Goal: Task Accomplishment & Management: Manage account settings

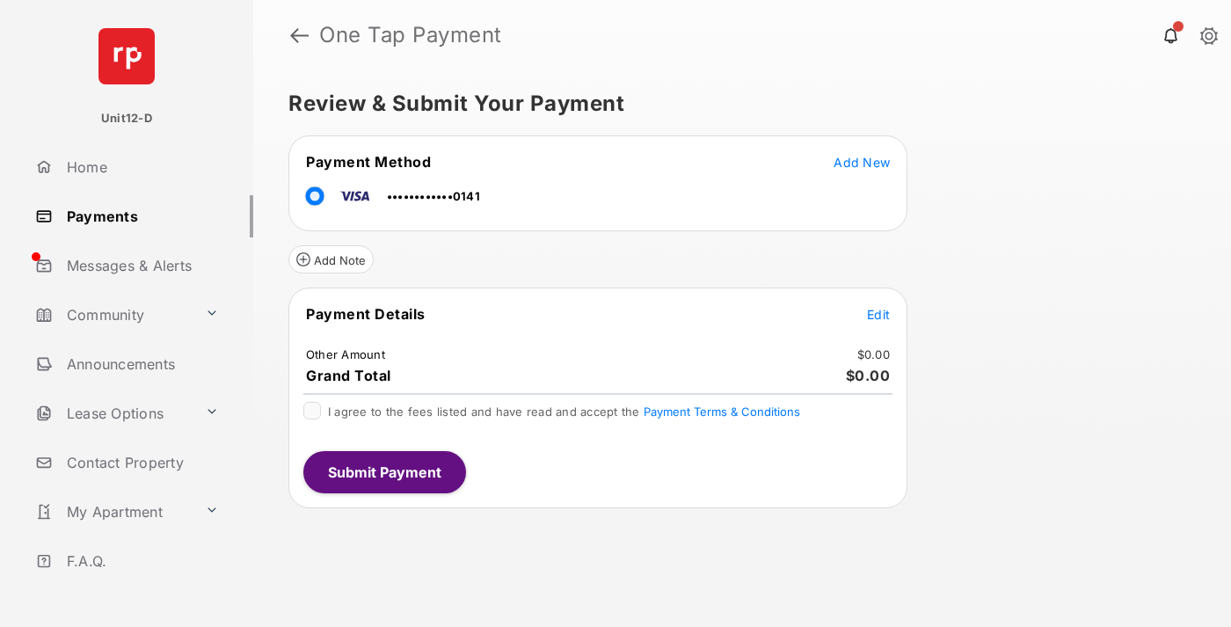
click at [878, 314] on span "Edit" at bounding box center [878, 314] width 23 height 15
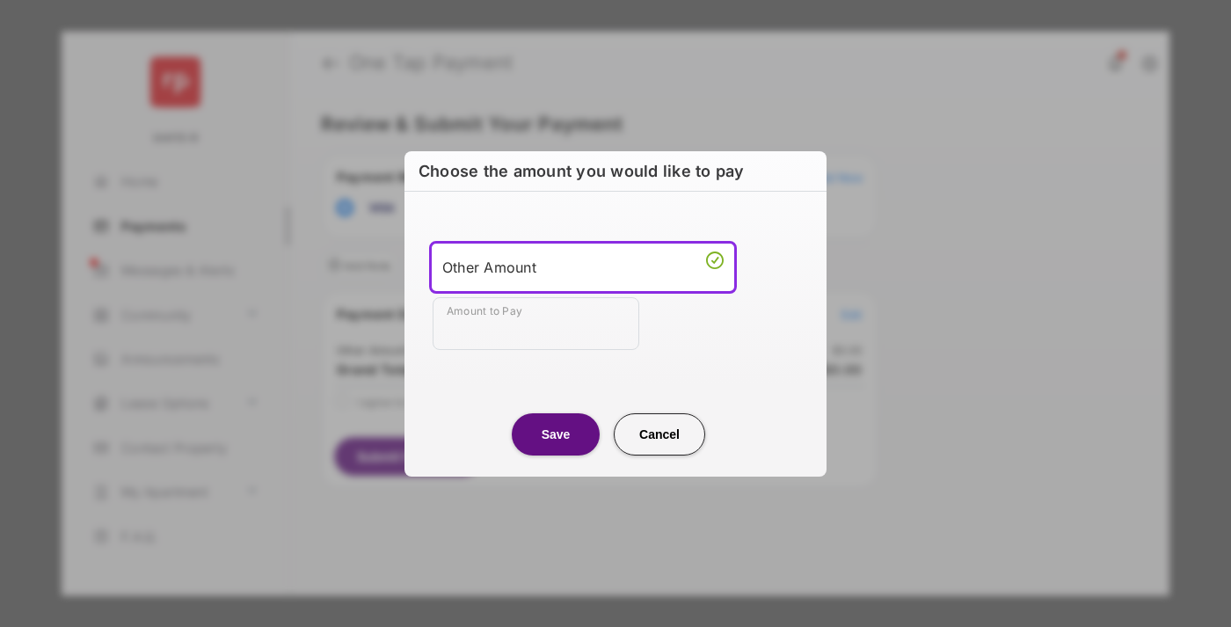
click at [583, 266] on div "Other Amount" at bounding box center [582, 267] width 281 height 26
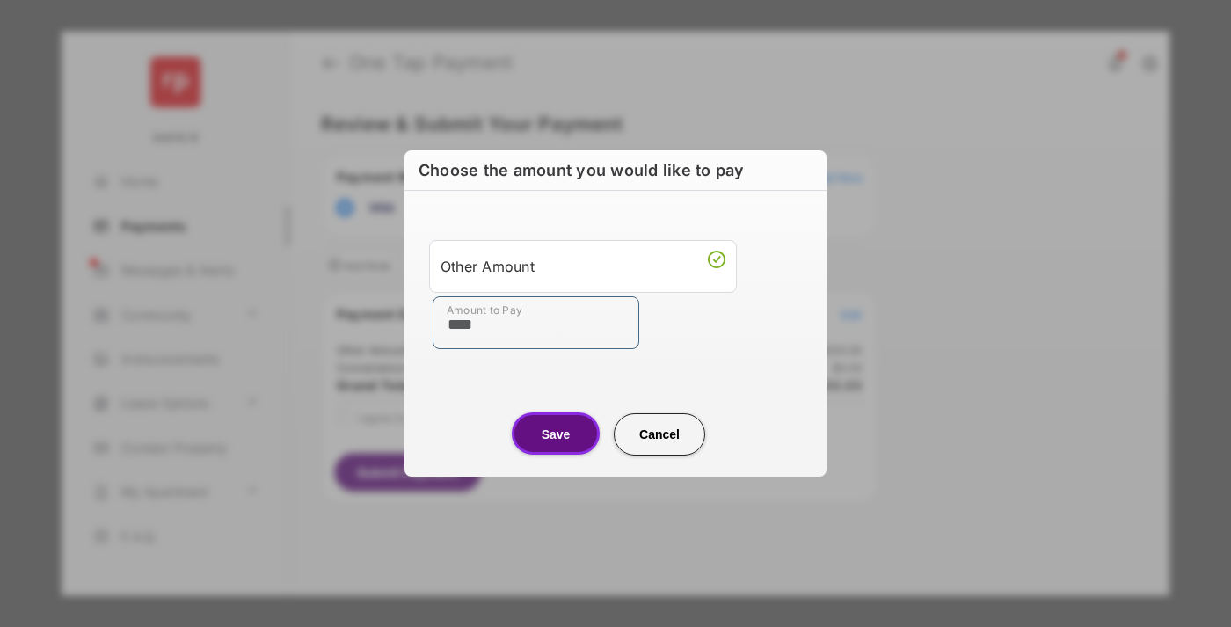
type input "****"
click at [556, 433] on button "Save" at bounding box center [556, 433] width 88 height 42
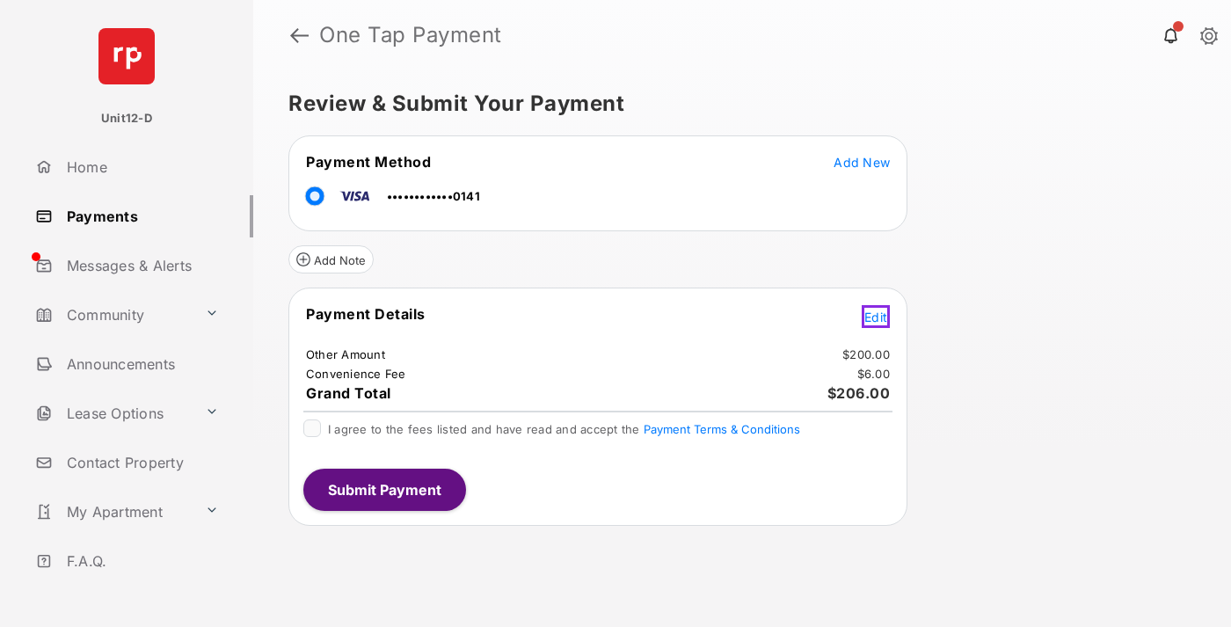
click at [878, 314] on span "Edit" at bounding box center [875, 316] width 23 height 15
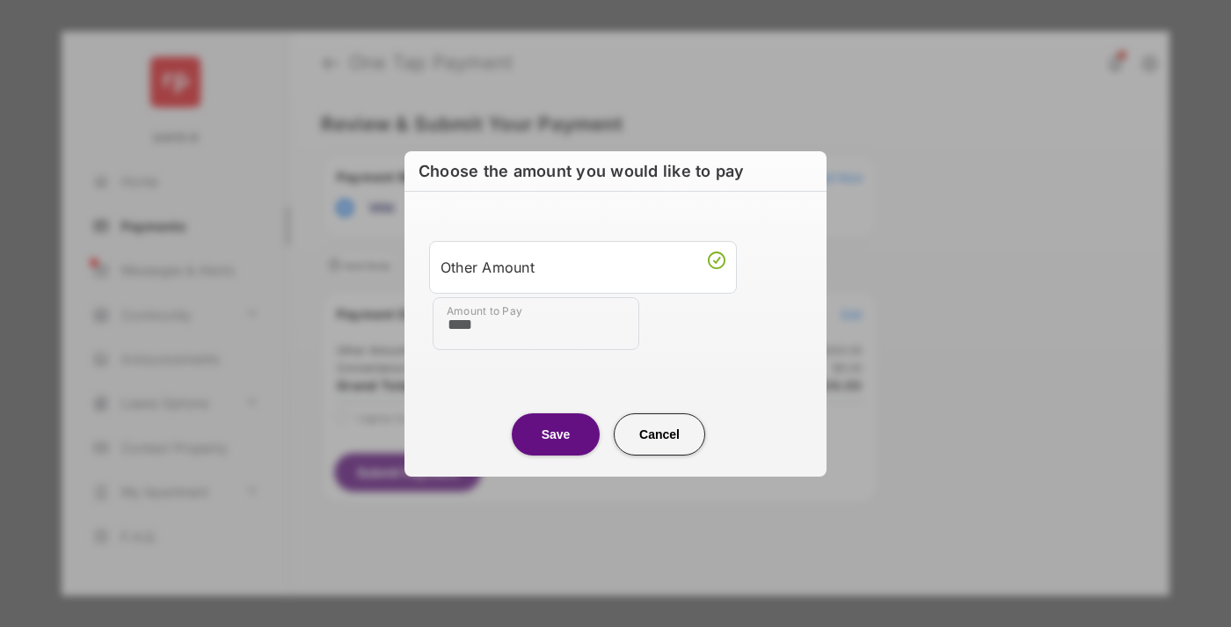
click at [556, 433] on button "Save" at bounding box center [556, 434] width 88 height 42
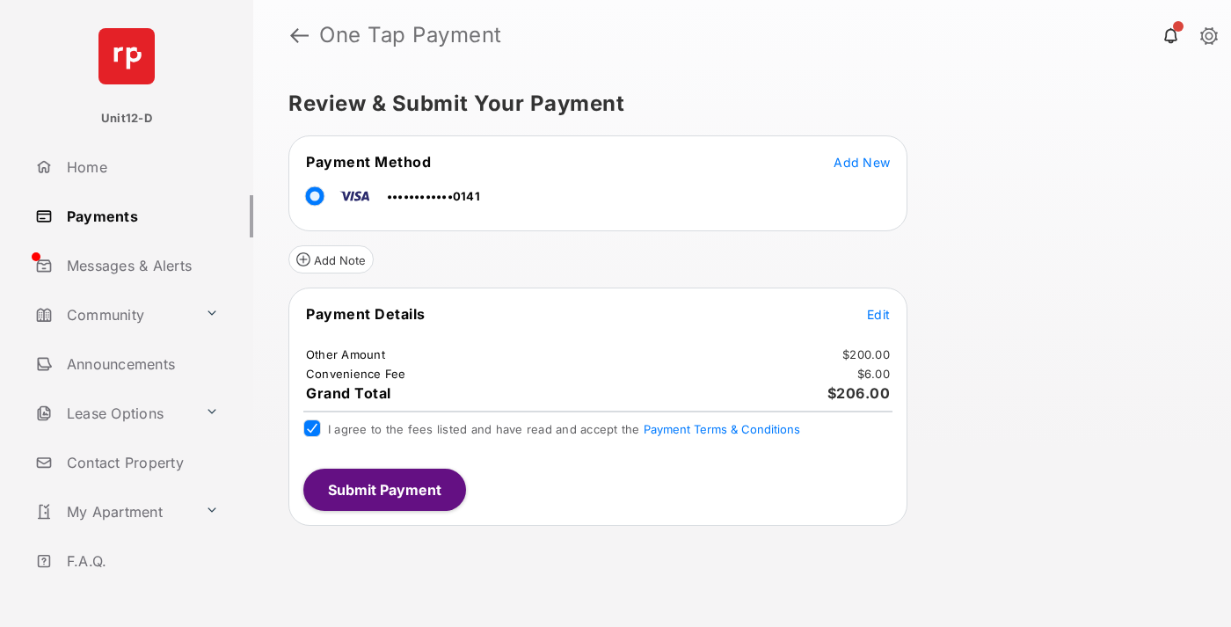
click at [383, 489] on button "Submit Payment" at bounding box center [384, 489] width 163 height 42
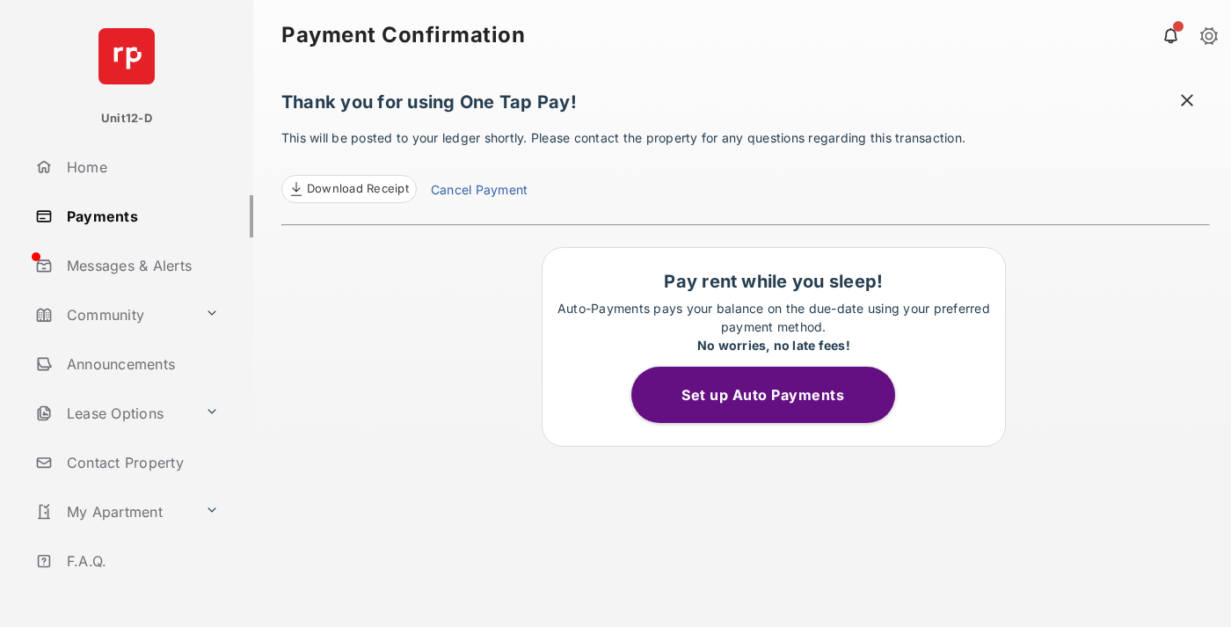
click at [773, 395] on button "Set up Auto Payments" at bounding box center [763, 395] width 264 height 56
